Goal: Task Accomplishment & Management: Use online tool/utility

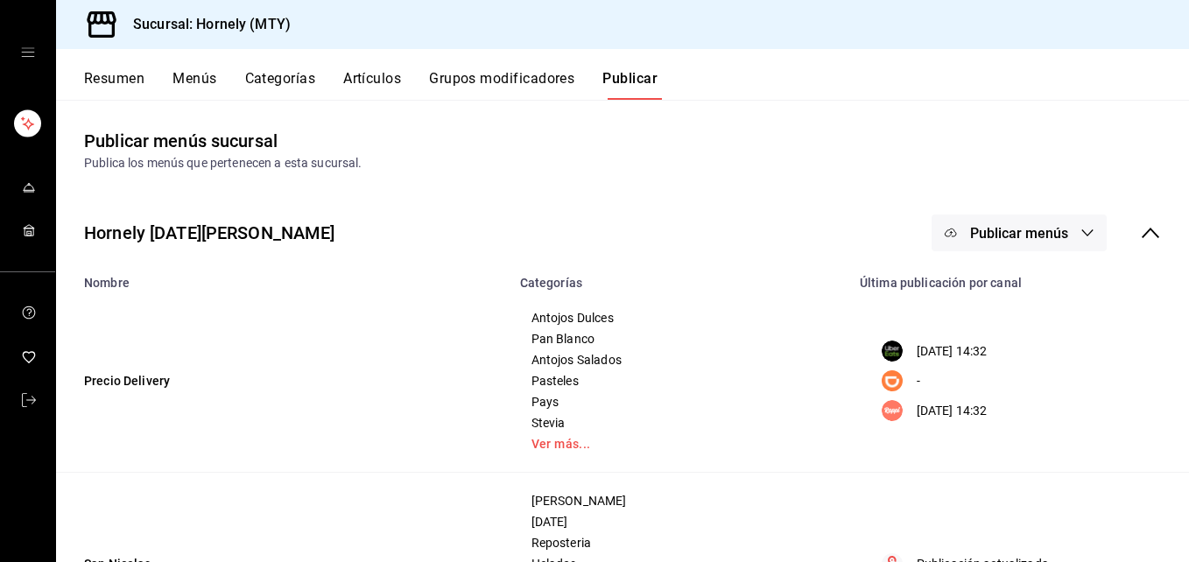
click at [115, 81] on button "Resumen" at bounding box center [114, 85] width 60 height 30
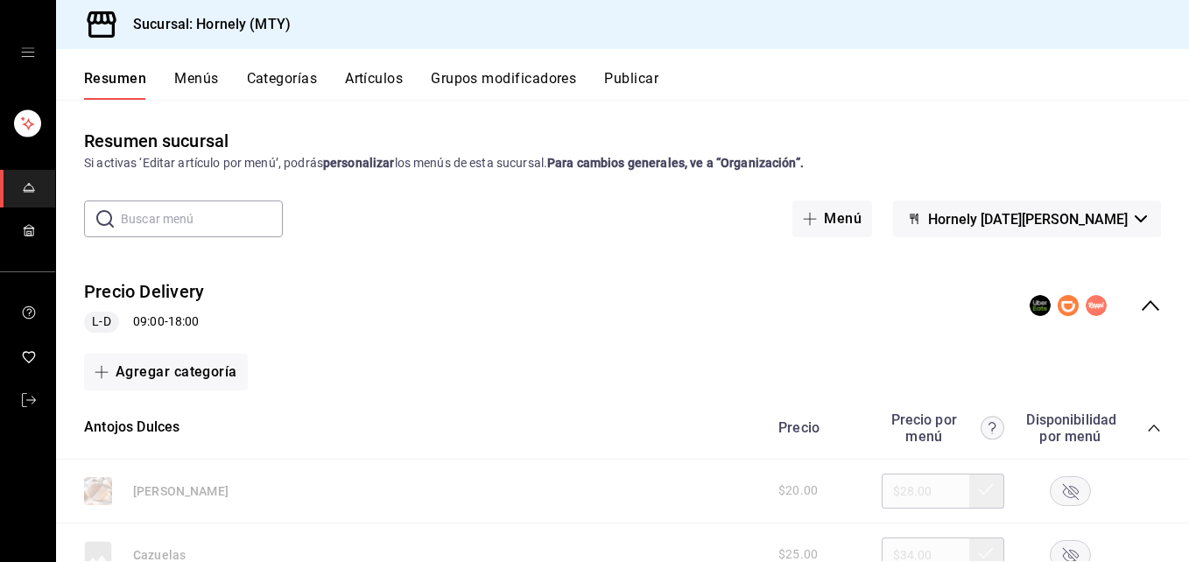
scroll to position [263, 0]
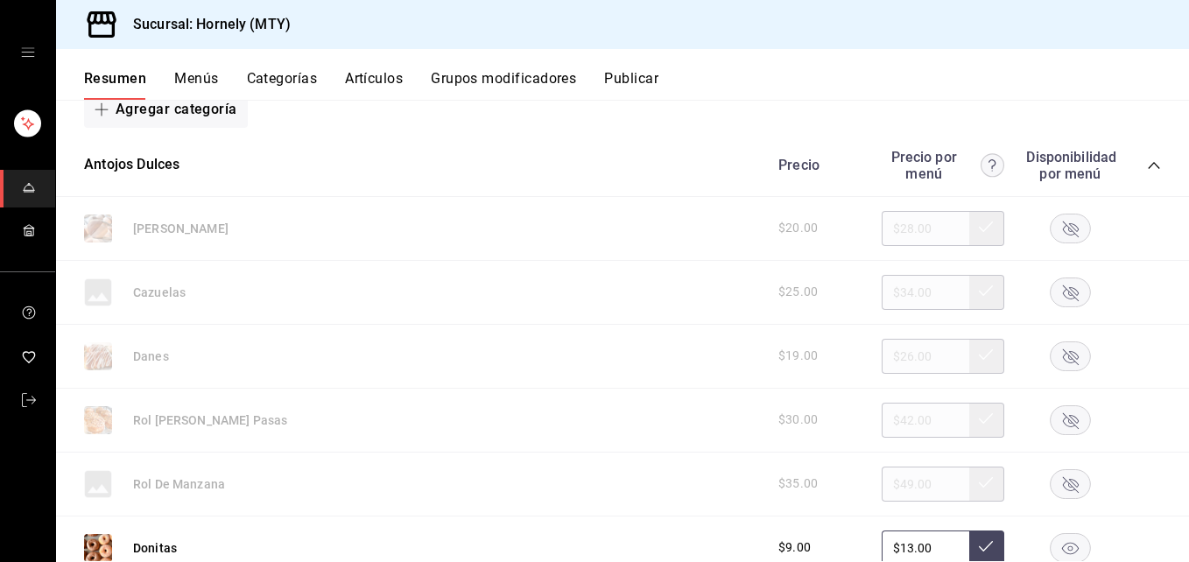
click at [1063, 227] on icon "button" at bounding box center [1071, 229] width 16 height 16
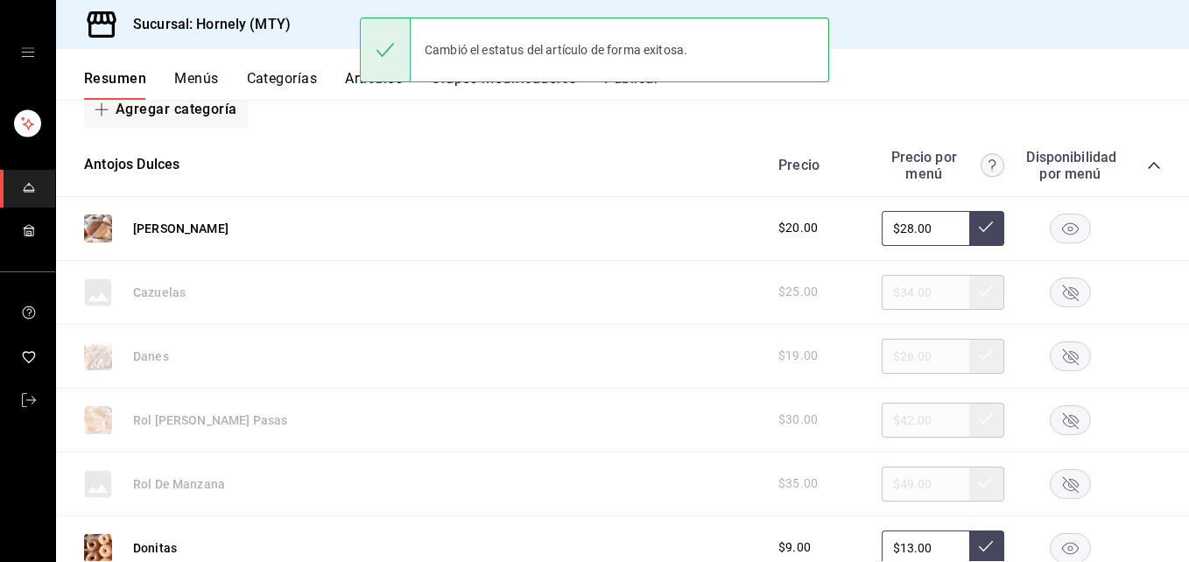
click at [1063, 293] on rect "button" at bounding box center [1071, 292] width 40 height 29
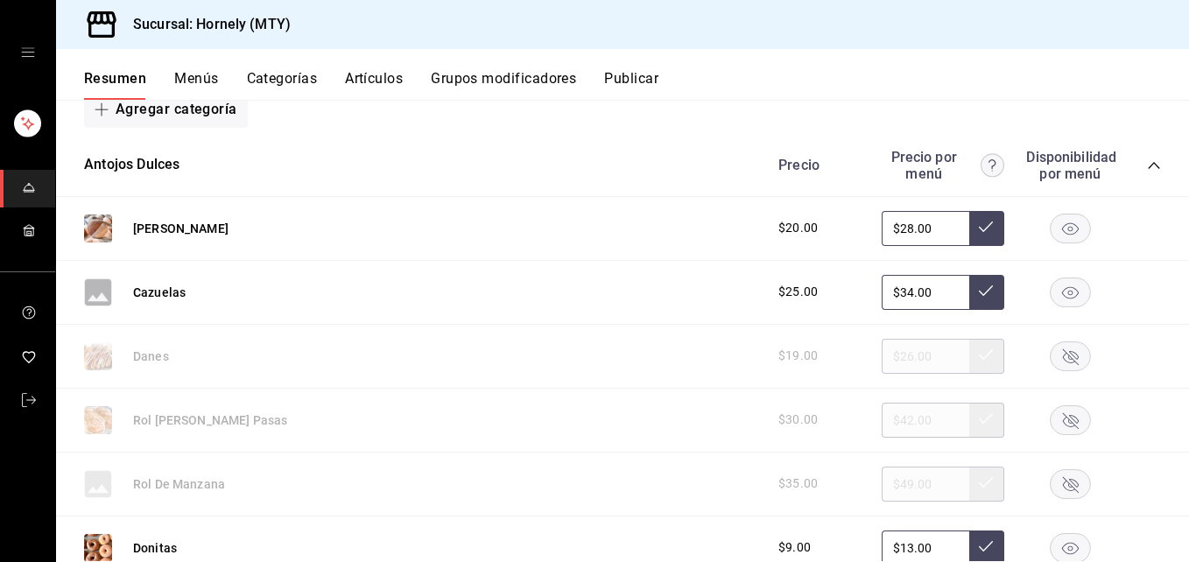
click at [1051, 293] on rect "button" at bounding box center [1071, 292] width 40 height 29
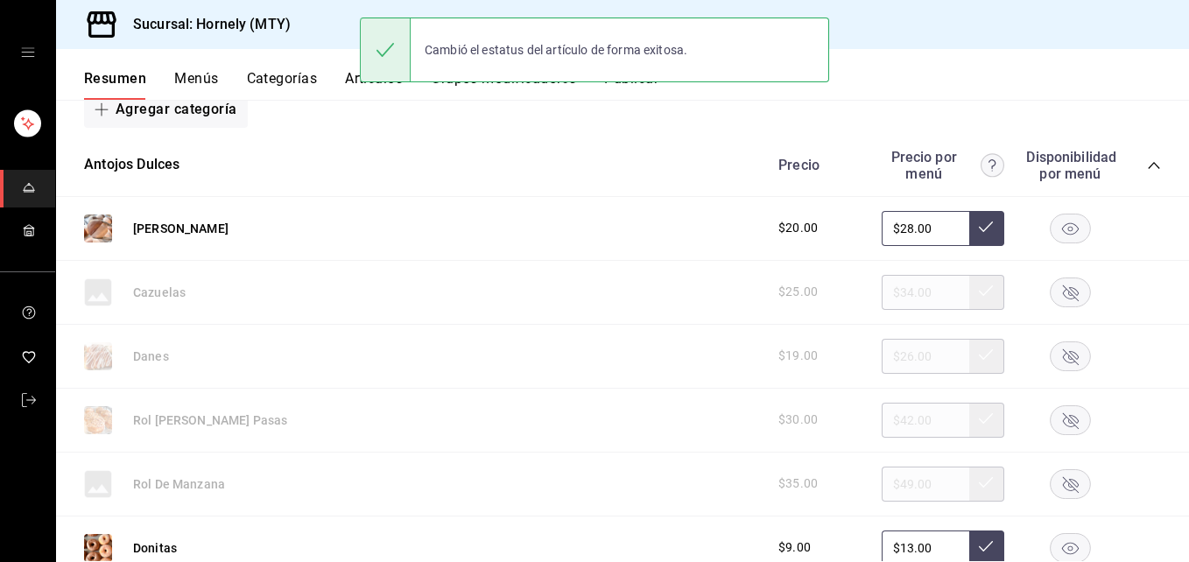
click at [1051, 359] on rect "button" at bounding box center [1071, 355] width 40 height 29
click at [1063, 417] on icon "button" at bounding box center [1071, 420] width 16 height 16
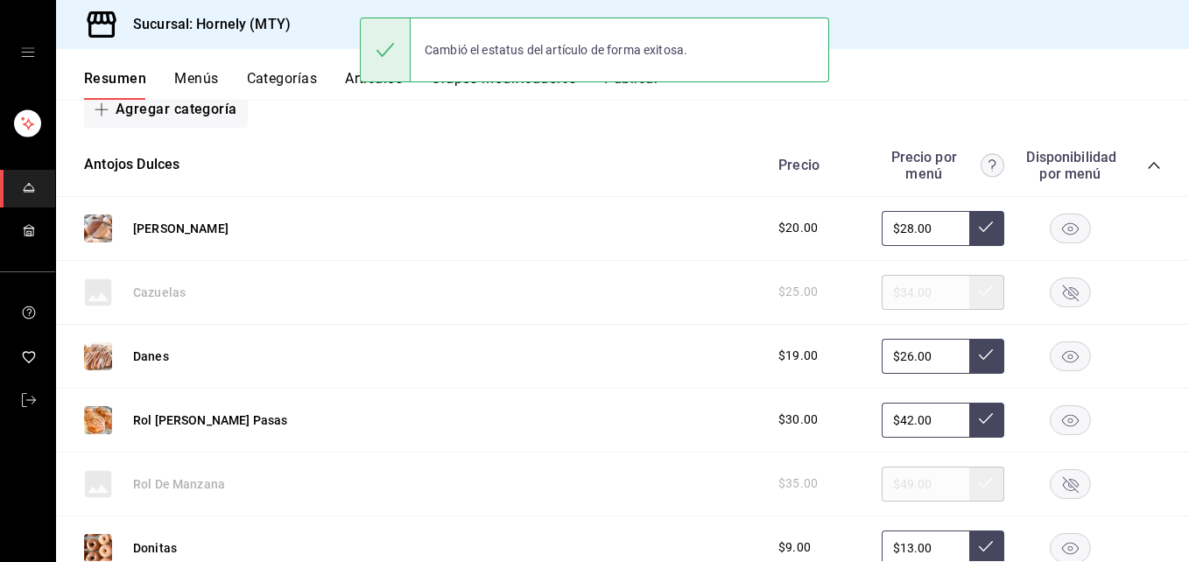
click at [1054, 480] on rect "button" at bounding box center [1071, 483] width 40 height 29
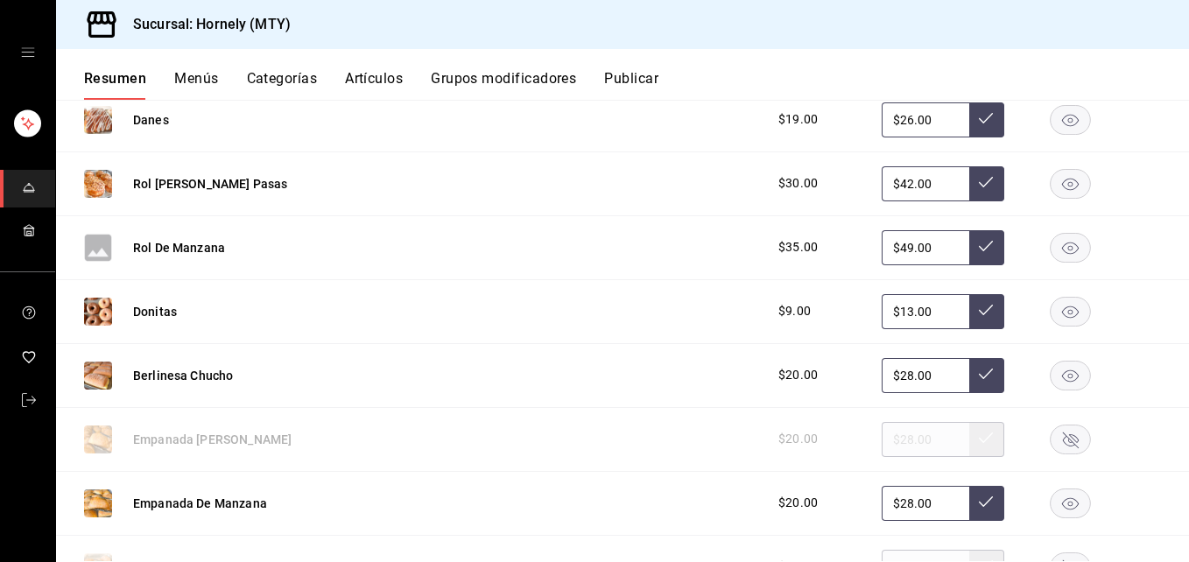
scroll to position [525, 0]
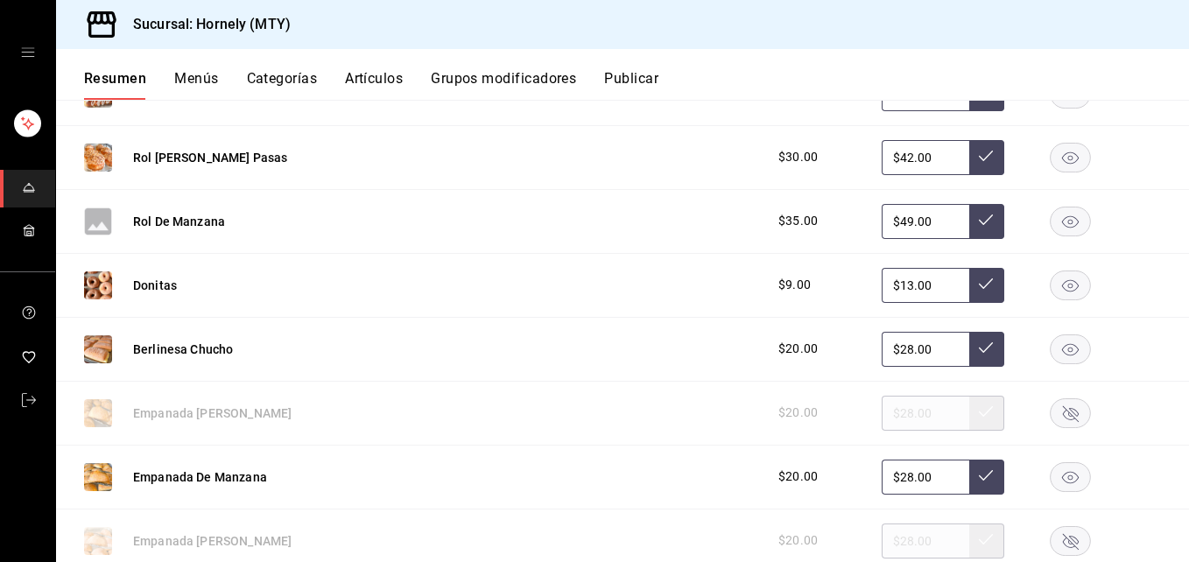
click at [1057, 279] on rect "button" at bounding box center [1071, 285] width 40 height 29
click at [1057, 468] on rect "button" at bounding box center [1071, 476] width 40 height 29
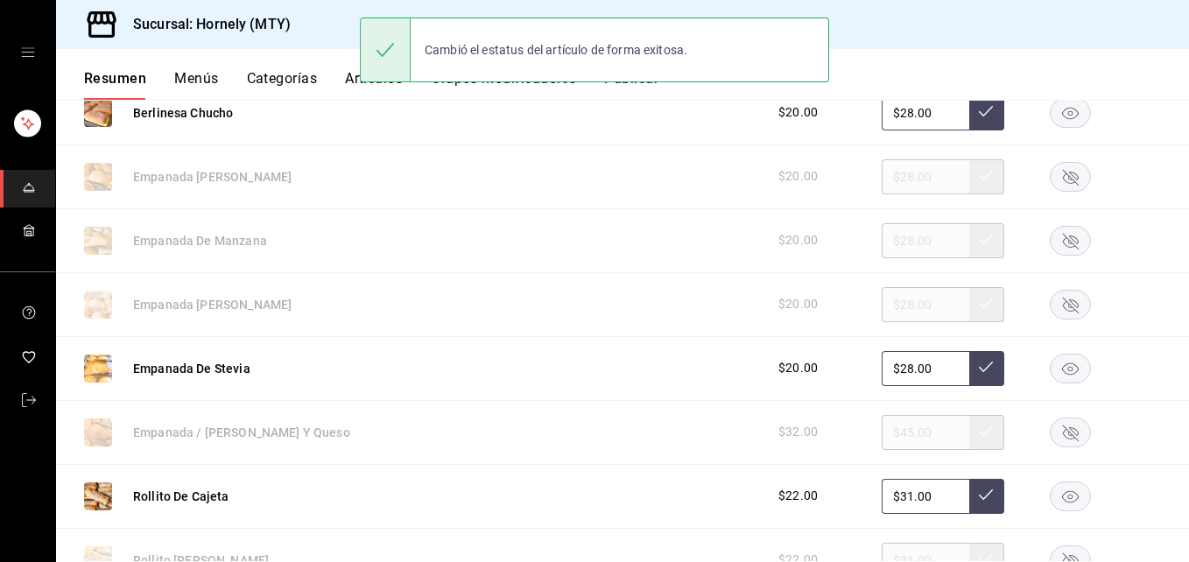
scroll to position [788, 0]
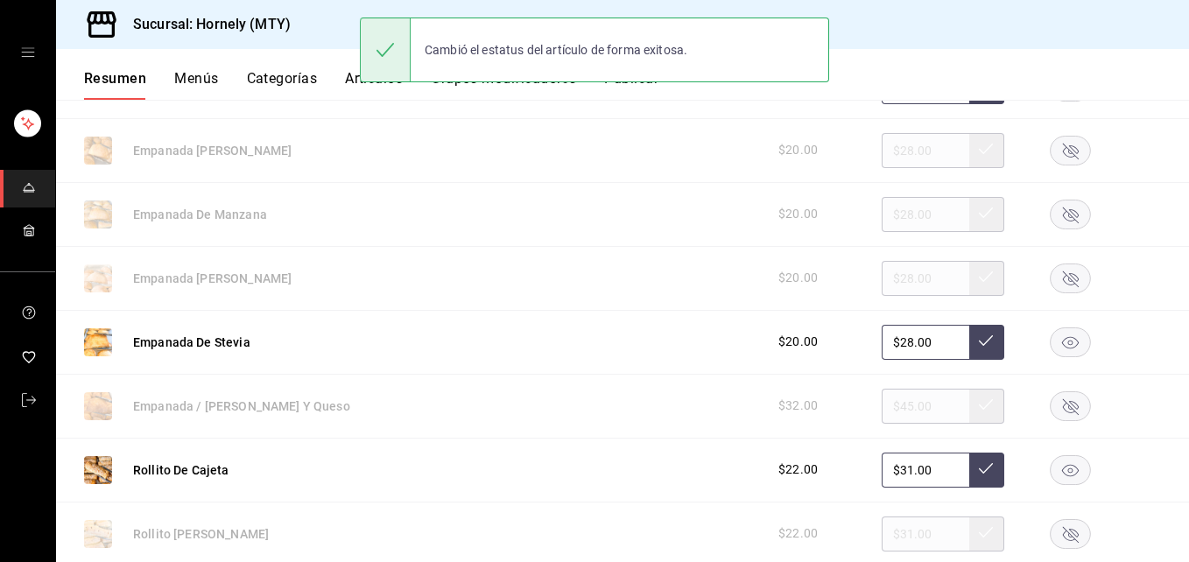
click at [1060, 276] on rect "button" at bounding box center [1071, 278] width 40 height 29
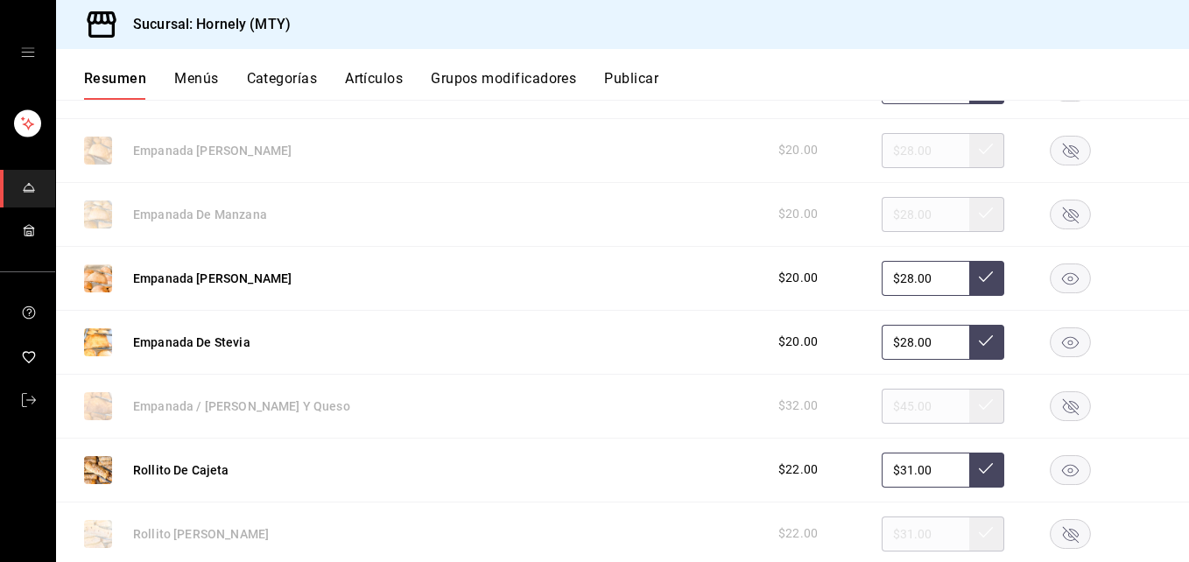
scroll to position [1051, 0]
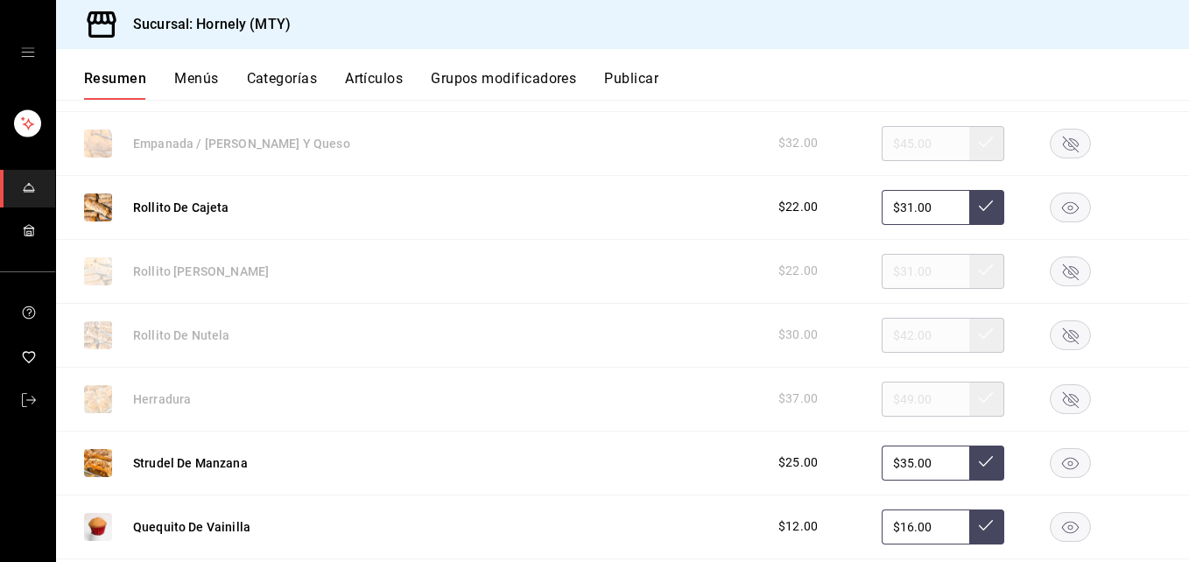
drag, startPoint x: 1064, startPoint y: 341, endPoint x: 1054, endPoint y: 278, distance: 63.8
click at [1062, 339] on rect "button" at bounding box center [1071, 334] width 40 height 29
click at [1053, 278] on rect "button" at bounding box center [1071, 271] width 40 height 29
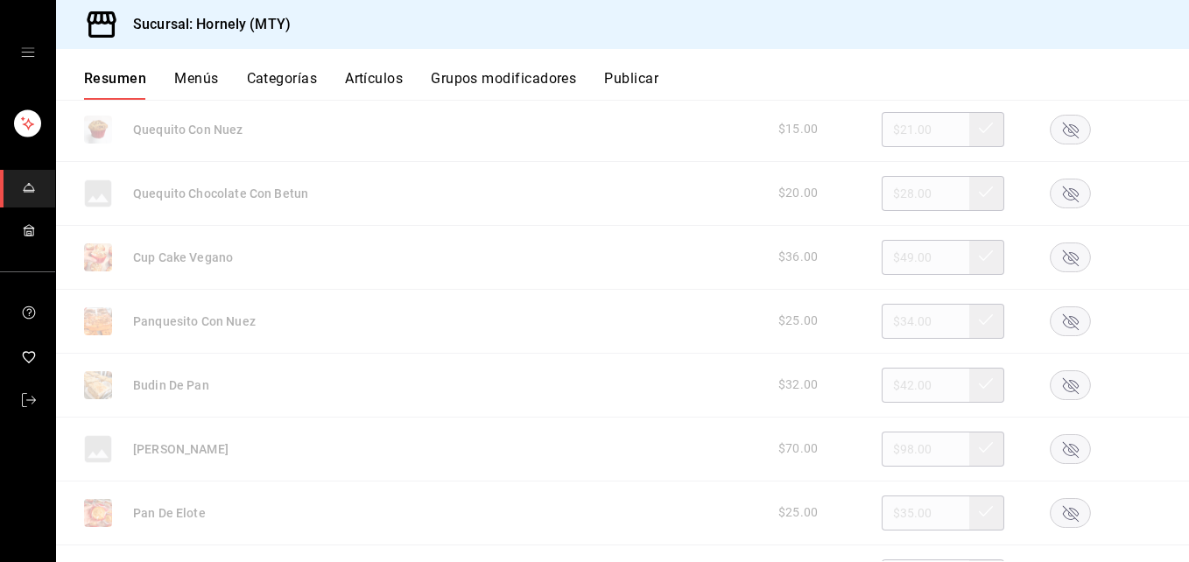
scroll to position [1839, 0]
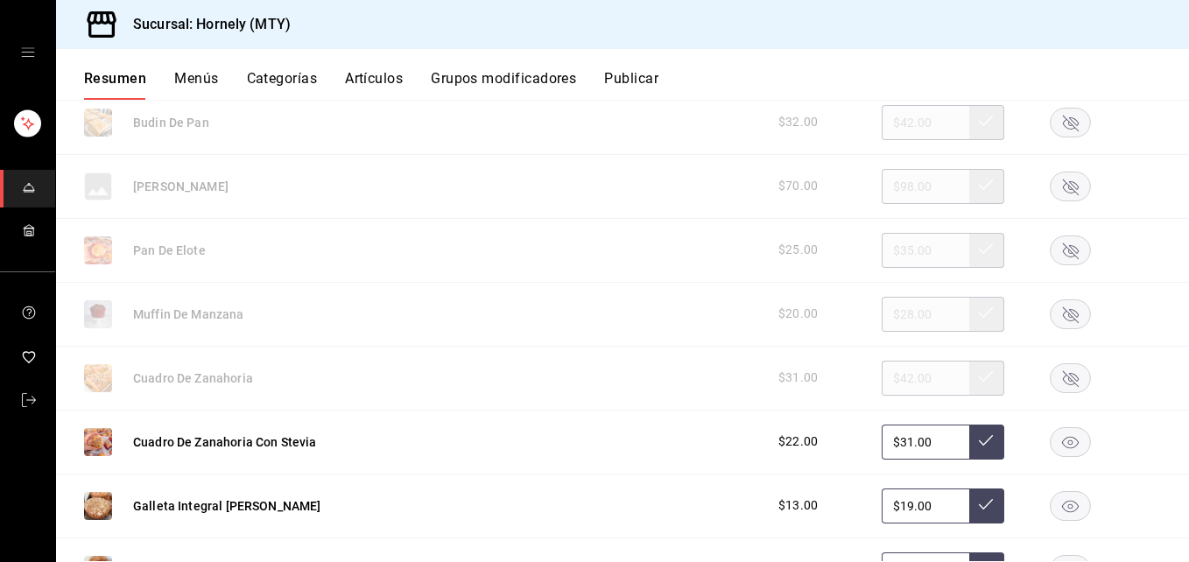
click at [1051, 376] on rect "button" at bounding box center [1071, 377] width 40 height 29
click at [1057, 307] on rect "button" at bounding box center [1071, 313] width 40 height 29
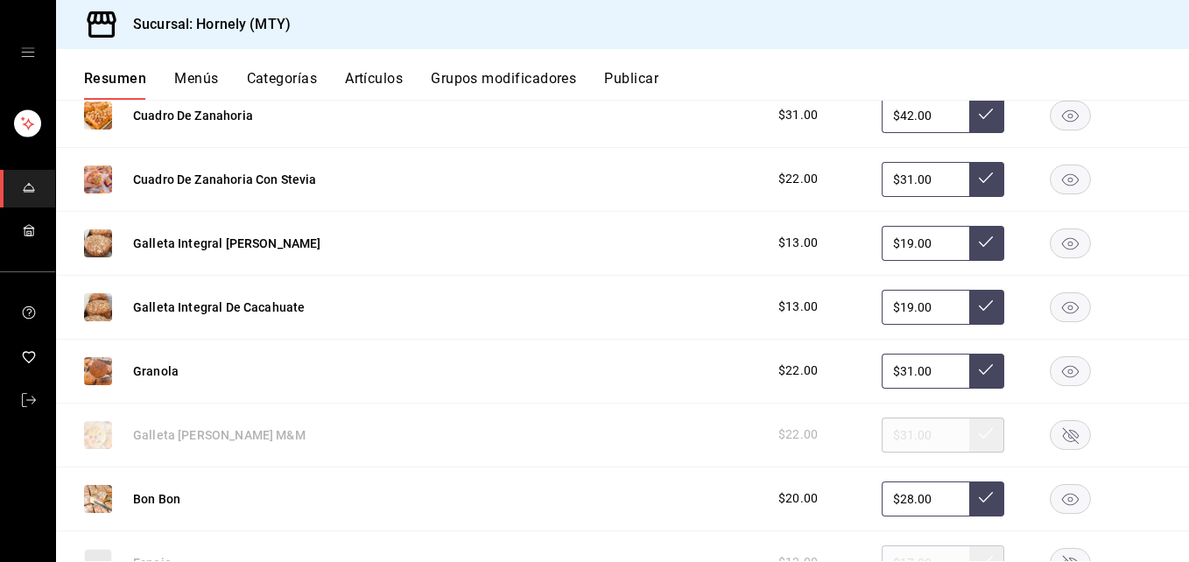
scroll to position [2364, 0]
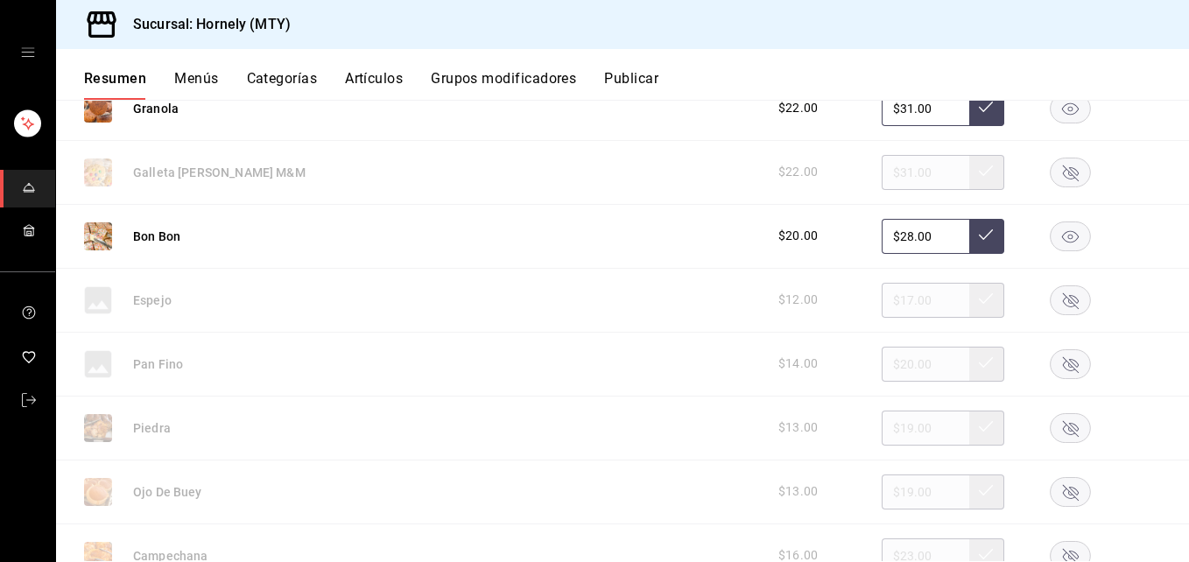
click at [1051, 295] on rect "button" at bounding box center [1071, 299] width 40 height 29
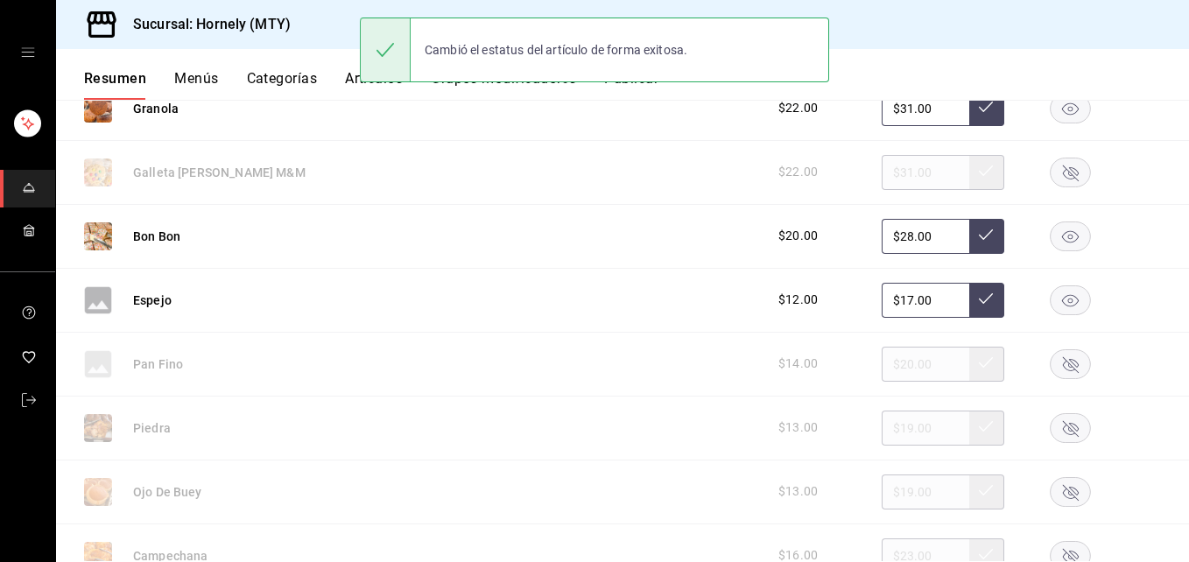
scroll to position [2627, 0]
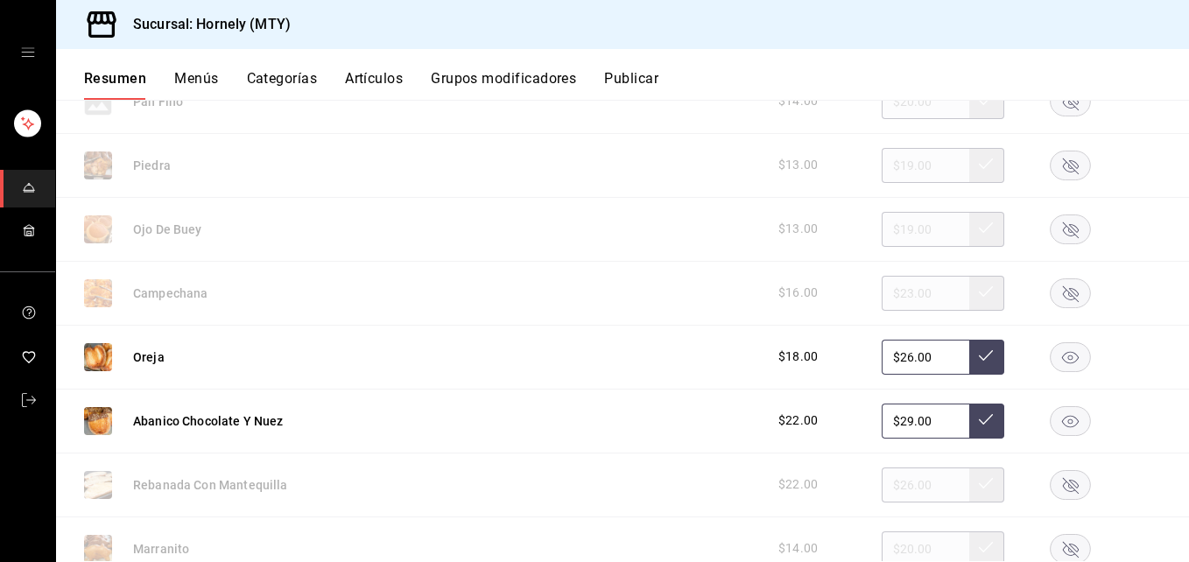
click at [1055, 423] on rect "button" at bounding box center [1071, 420] width 40 height 29
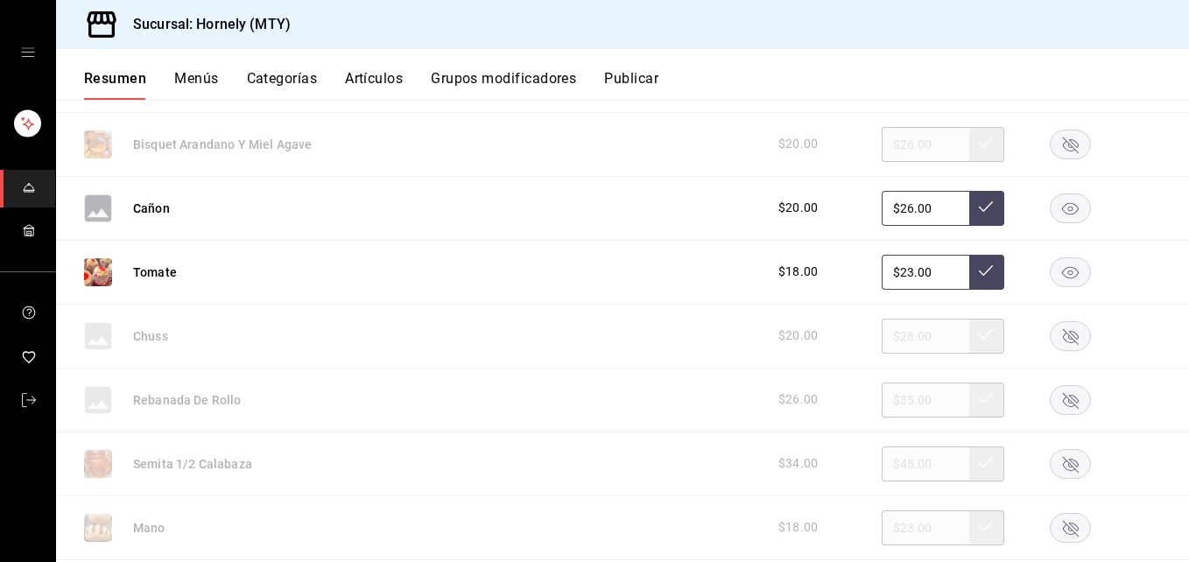
scroll to position [3677, 0]
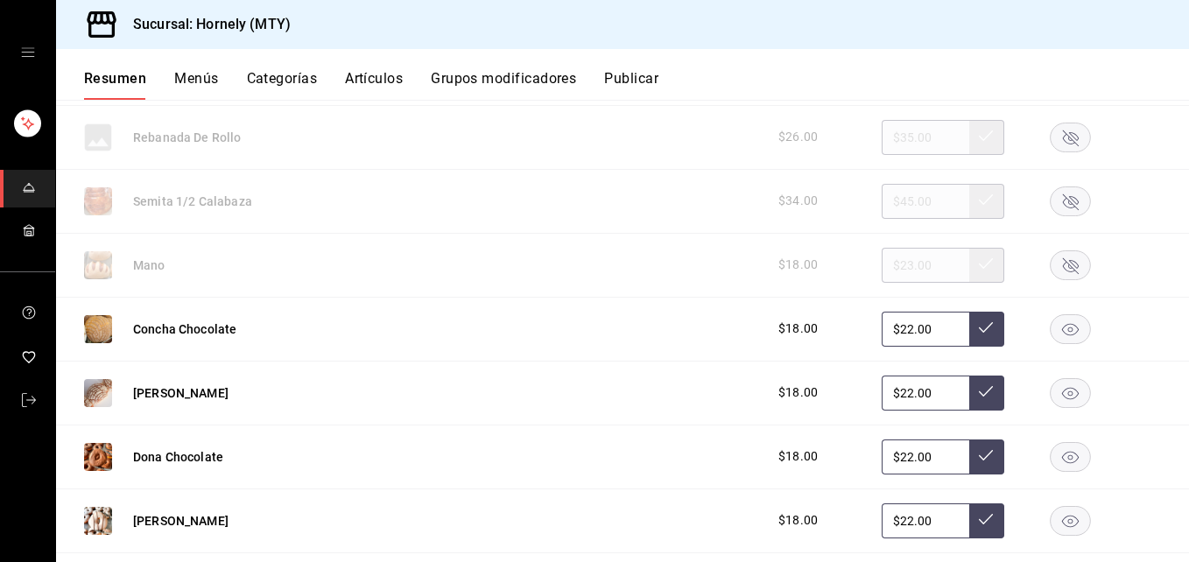
click at [1051, 271] on rect "button" at bounding box center [1071, 264] width 40 height 29
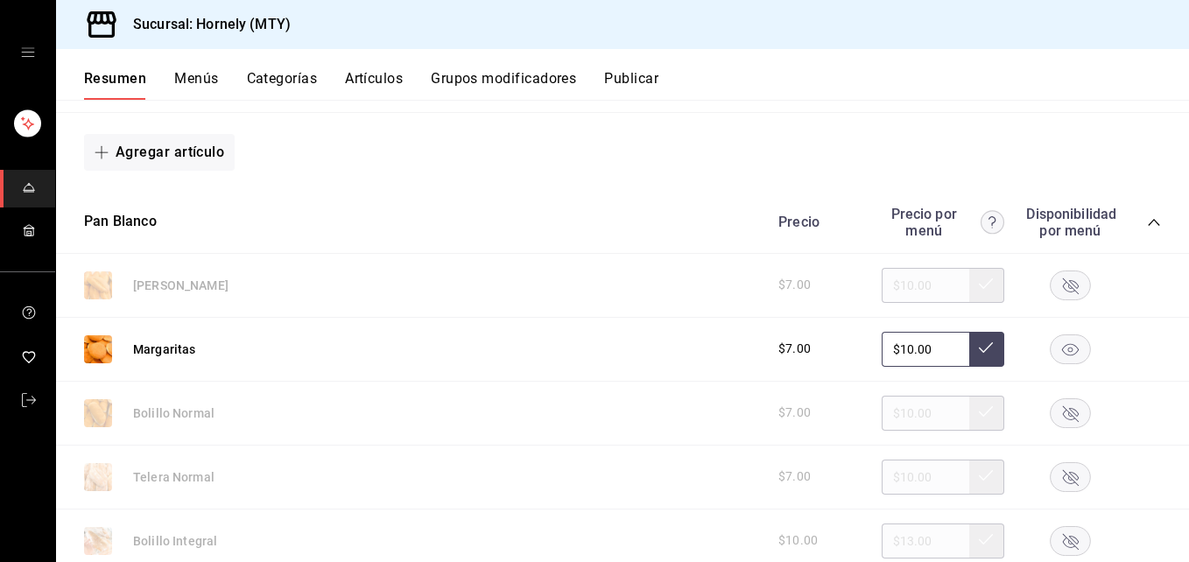
scroll to position [4990, 0]
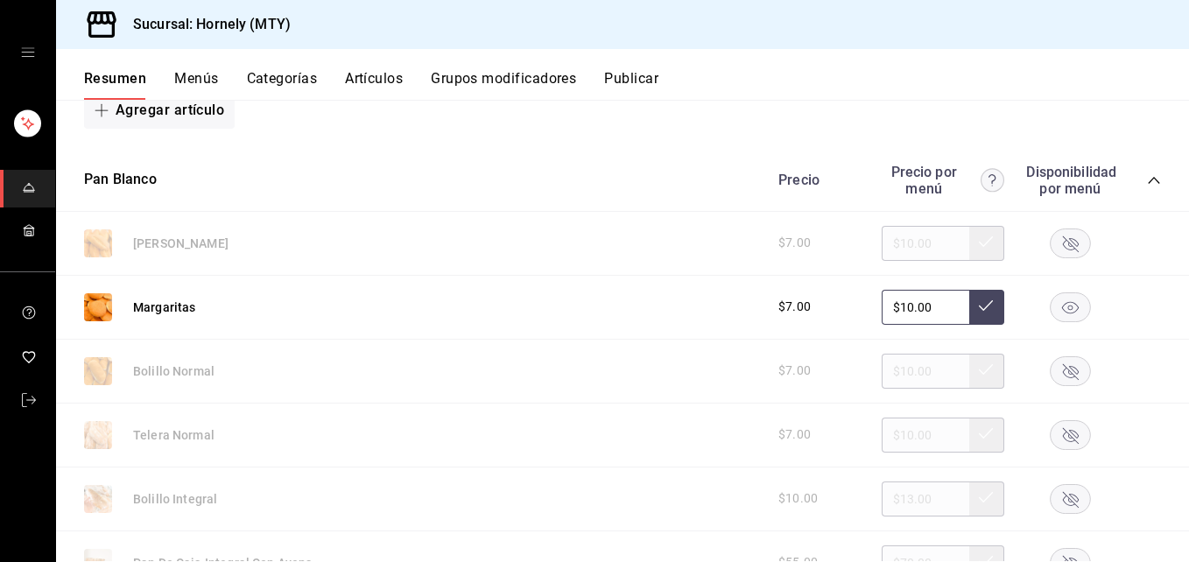
click at [1051, 370] on rect "button" at bounding box center [1071, 370] width 40 height 29
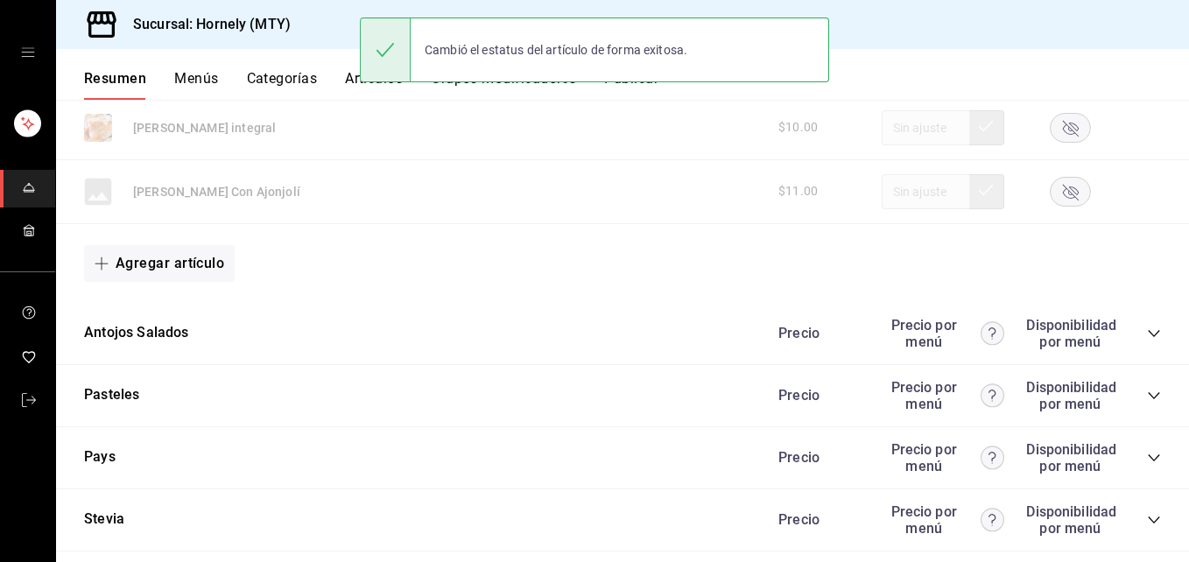
scroll to position [5516, 0]
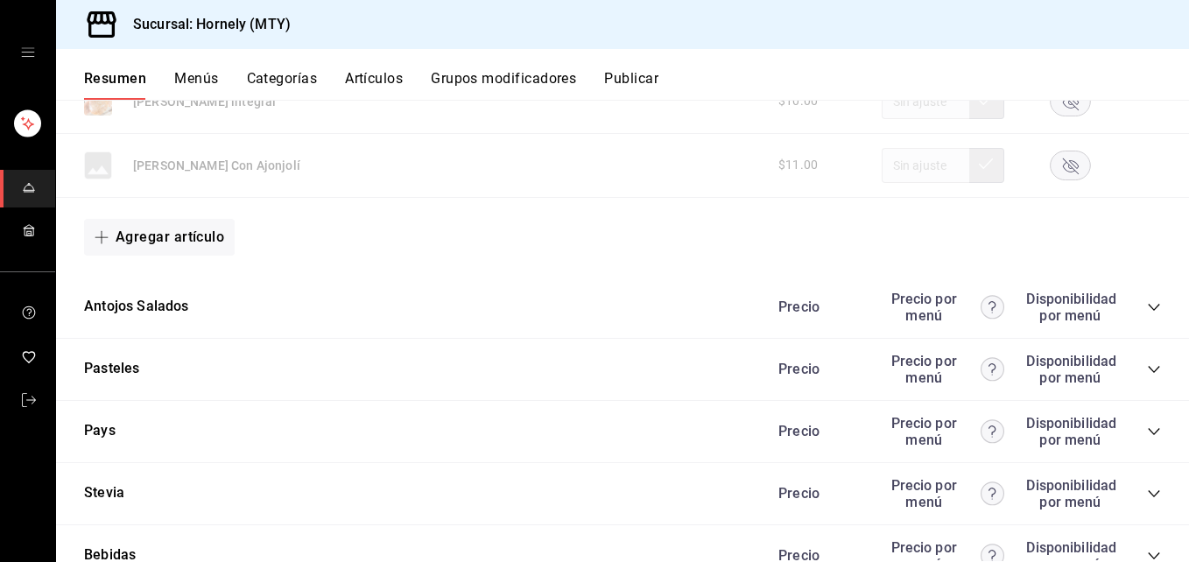
click at [1147, 303] on icon "collapse-category-row" at bounding box center [1154, 307] width 14 height 14
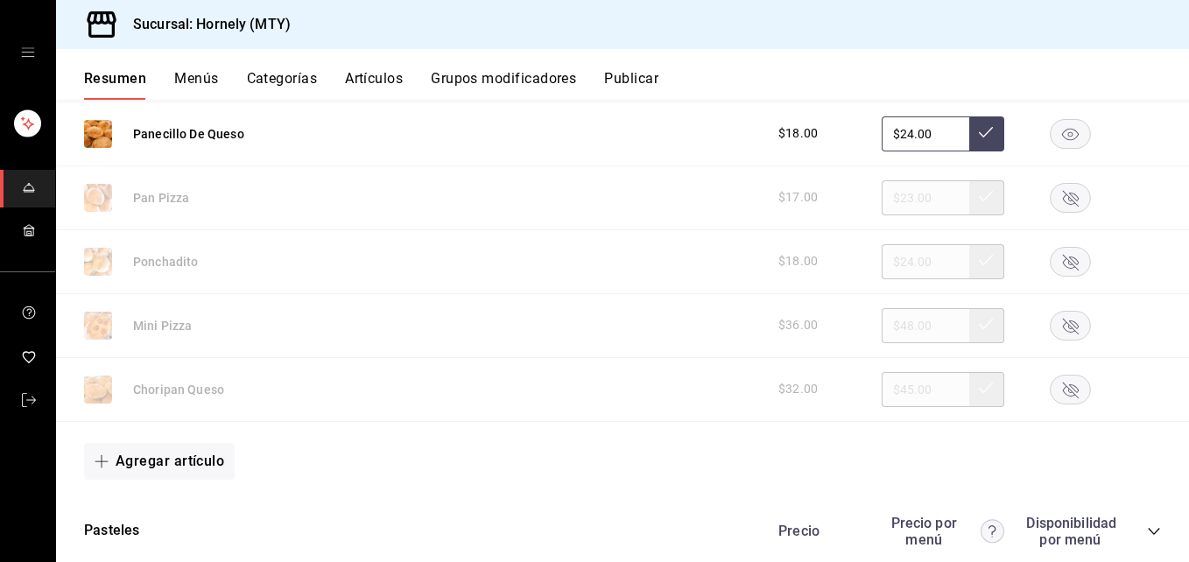
scroll to position [5778, 0]
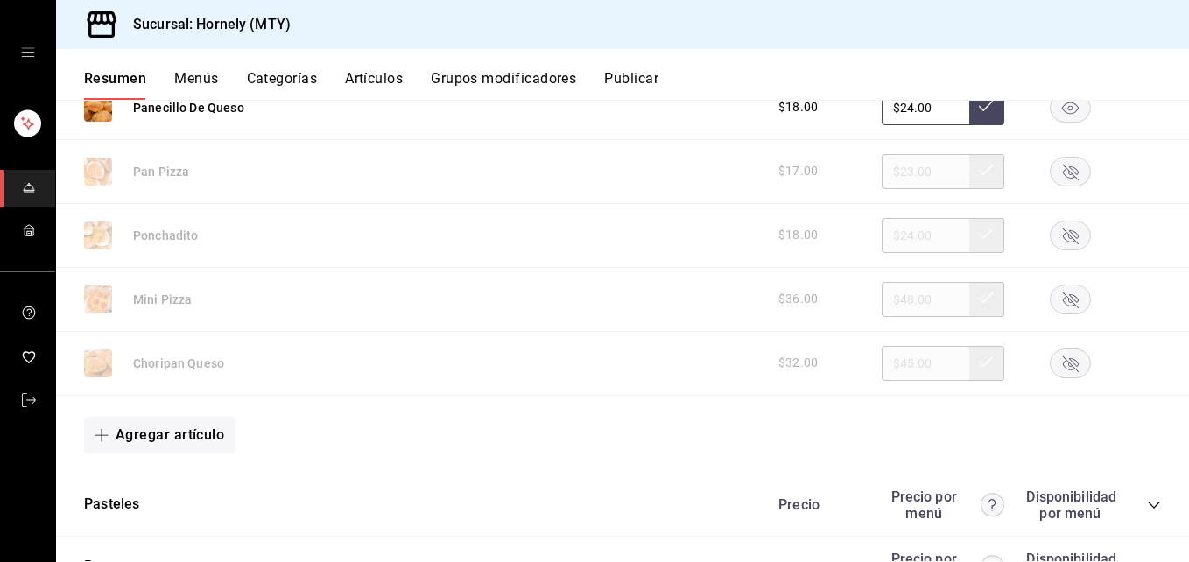
click at [650, 81] on button "Publicar" at bounding box center [631, 85] width 54 height 30
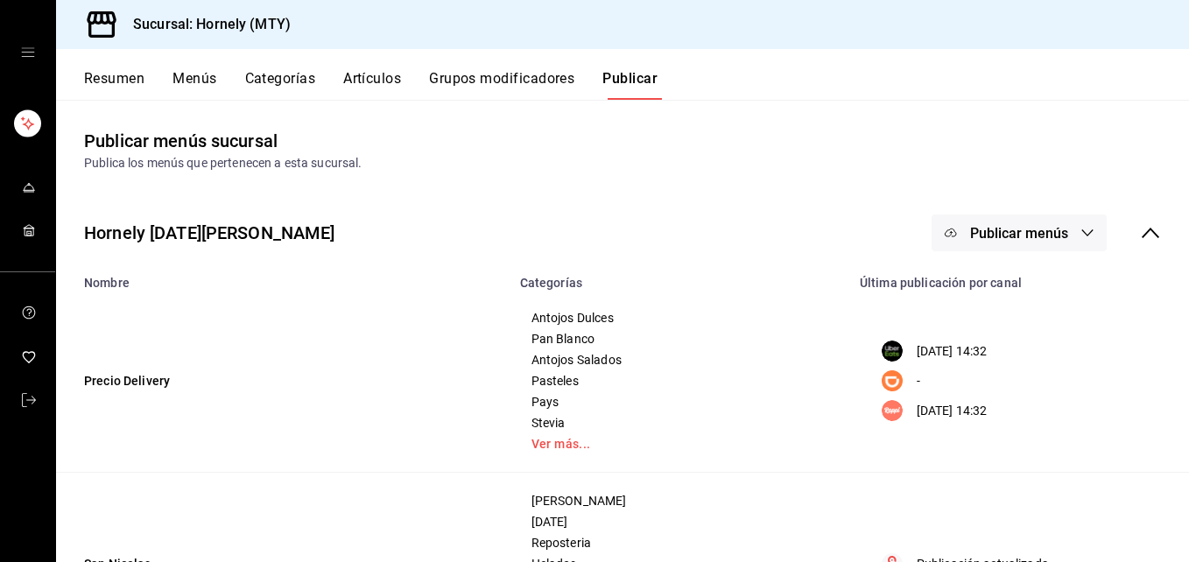
click at [1028, 229] on span "Publicar menús" at bounding box center [1019, 233] width 98 height 17
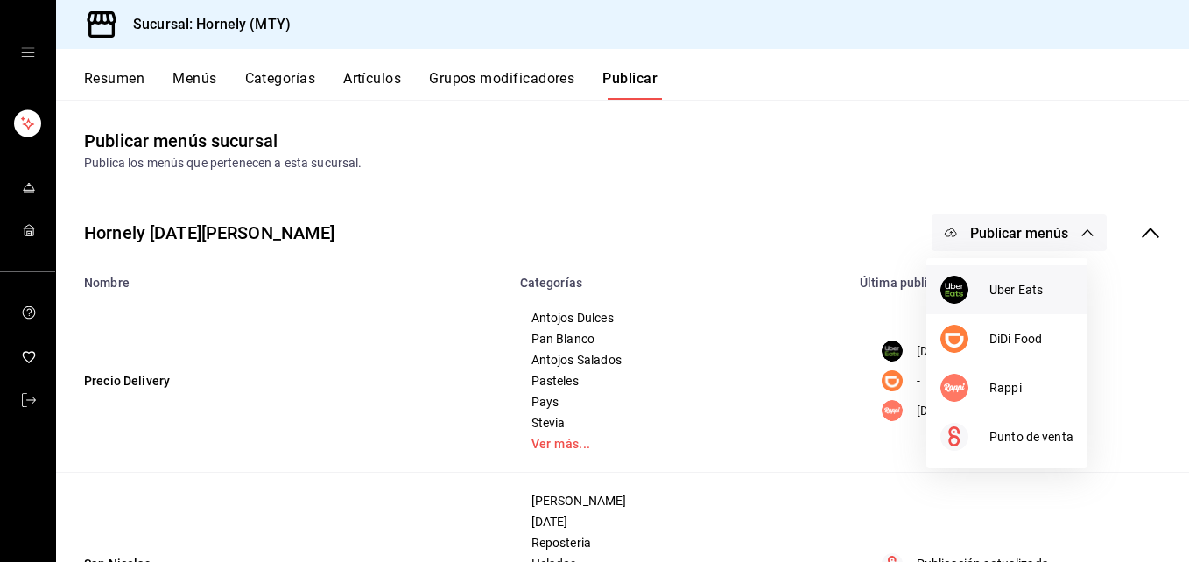
click at [967, 301] on div at bounding box center [964, 290] width 49 height 28
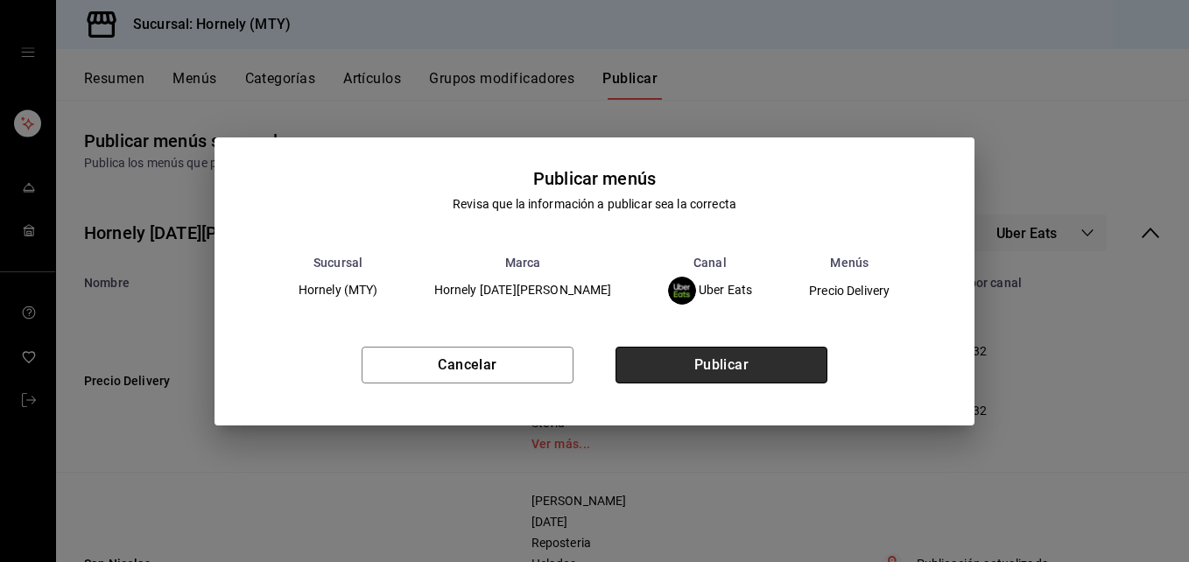
click at [756, 363] on button "Publicar" at bounding box center [721, 365] width 212 height 37
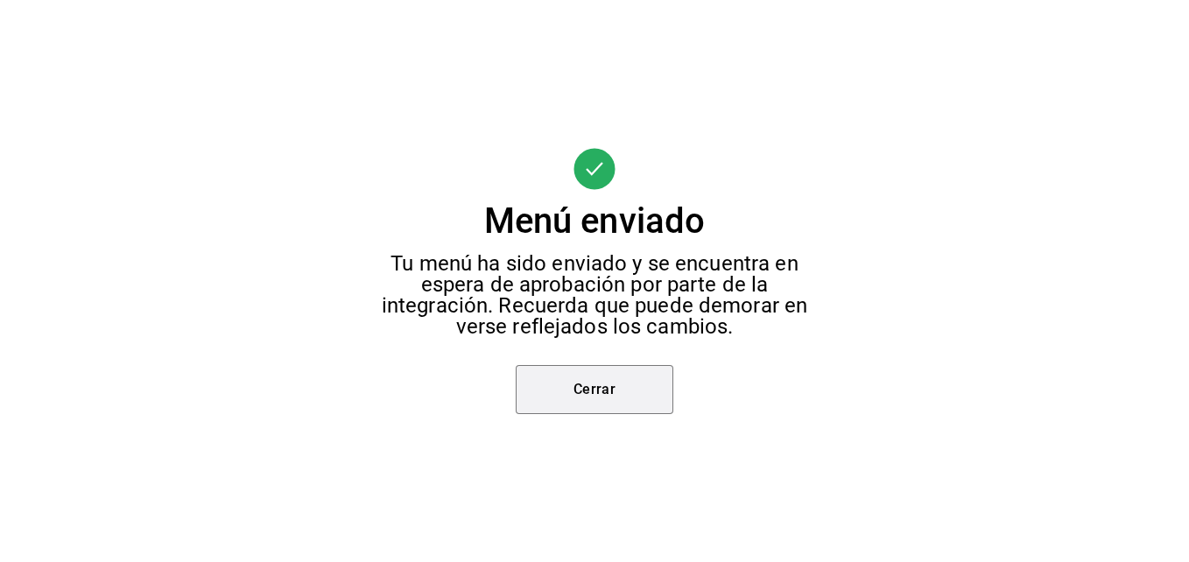
click at [608, 369] on button "Cerrar" at bounding box center [595, 389] width 158 height 49
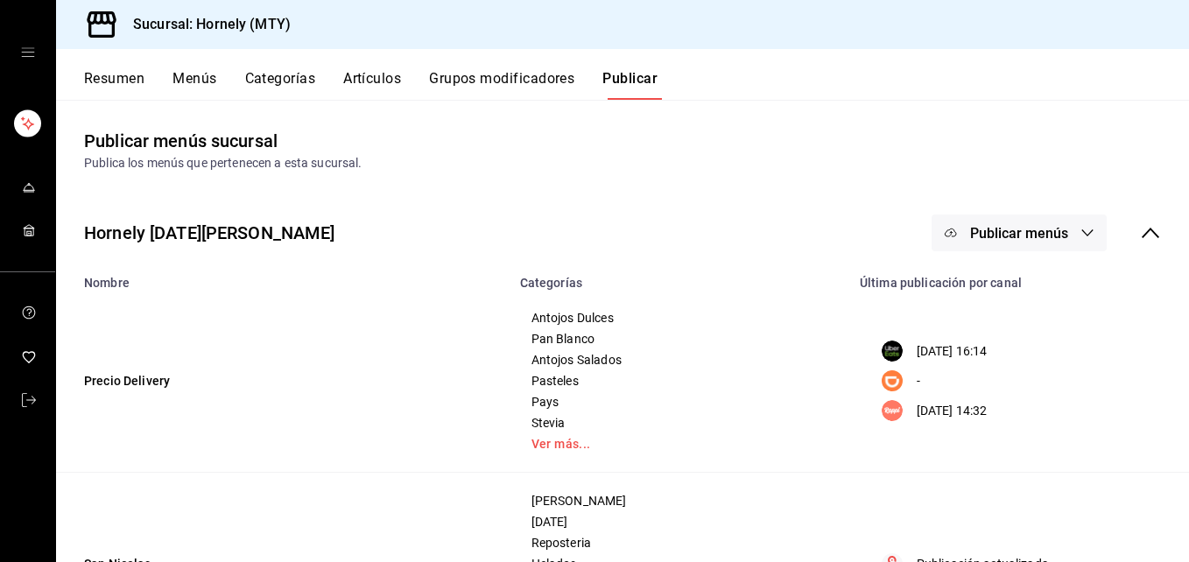
click at [981, 231] on span "Publicar menús" at bounding box center [1019, 233] width 98 height 17
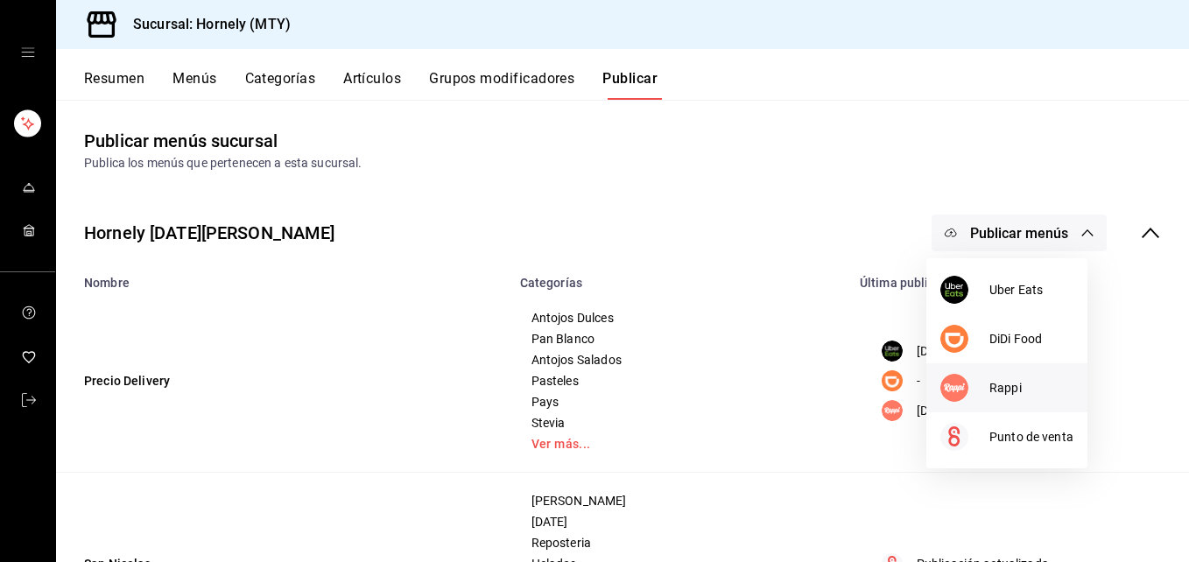
click at [988, 368] on li "Rappi" at bounding box center [1006, 387] width 161 height 49
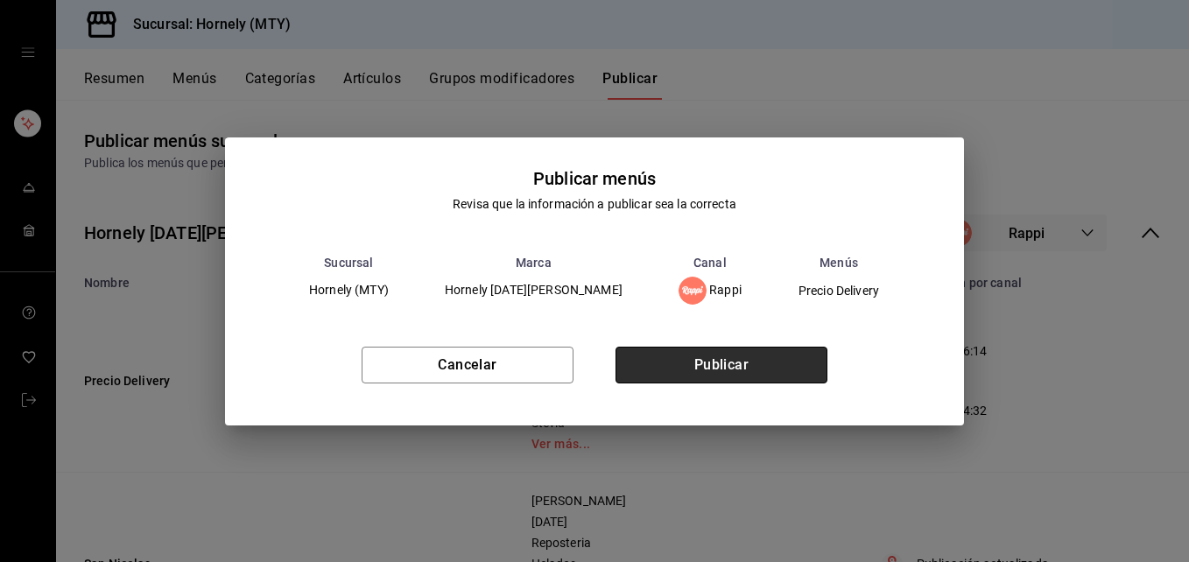
click at [762, 357] on button "Publicar" at bounding box center [721, 365] width 212 height 37
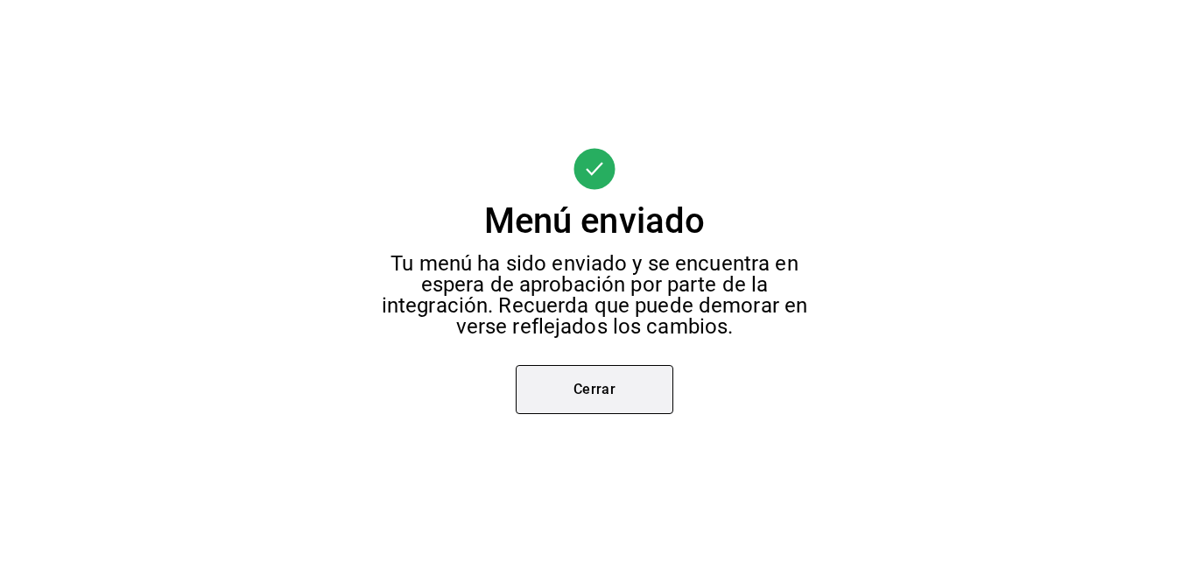
click at [628, 404] on button "Cerrar" at bounding box center [595, 389] width 158 height 49
